Goal: Task Accomplishment & Management: Use online tool/utility

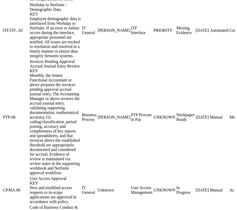
scroll to position [456, 145]
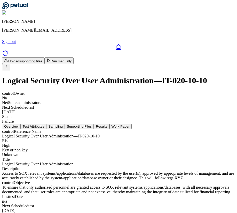
click at [74, 57] on button "Run manually" at bounding box center [58, 60] width 29 height 6
